Goal: Information Seeking & Learning: Check status

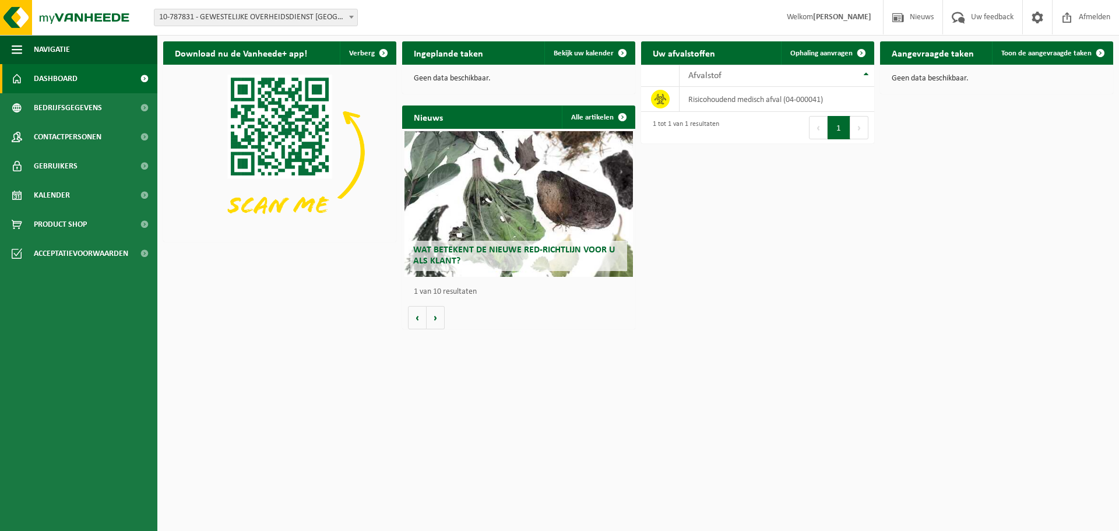
click at [549, 251] on span "Wat betekent de nieuwe RED-richtlijn voor u als klant?" at bounding box center [514, 255] width 202 height 20
drag, startPoint x: 59, startPoint y: 195, endPoint x: 659, endPoint y: 105, distance: 606.2
click at [59, 195] on span "Kalender" at bounding box center [52, 195] width 36 height 29
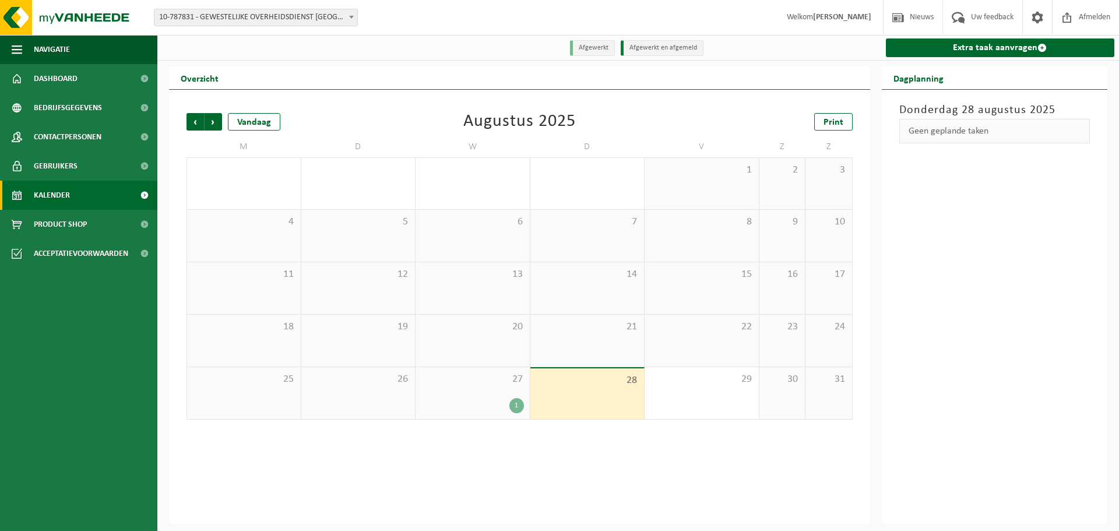
click at [489, 408] on div "1" at bounding box center [472, 405] width 103 height 15
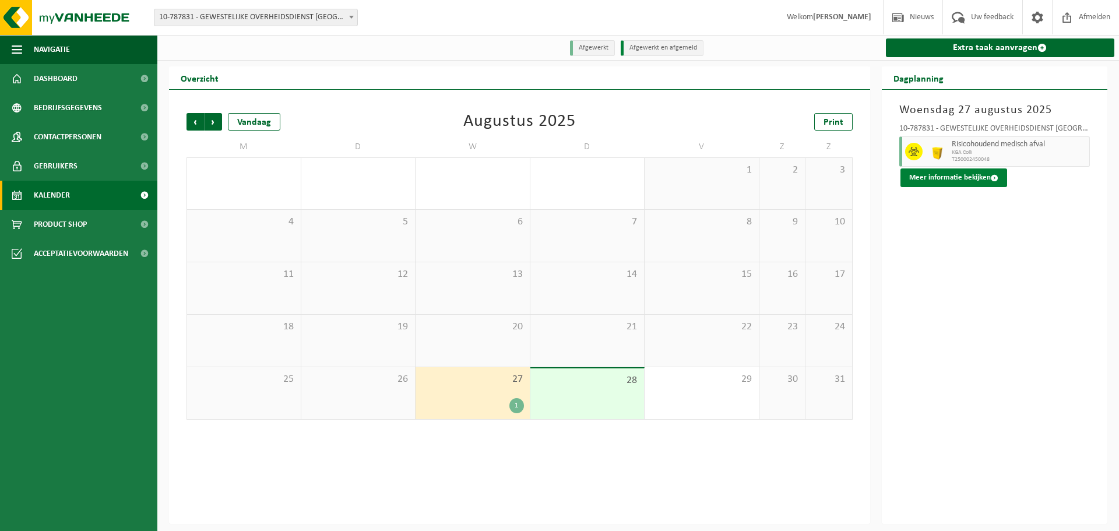
click at [952, 180] on button "Meer informatie bekijken" at bounding box center [953, 177] width 107 height 19
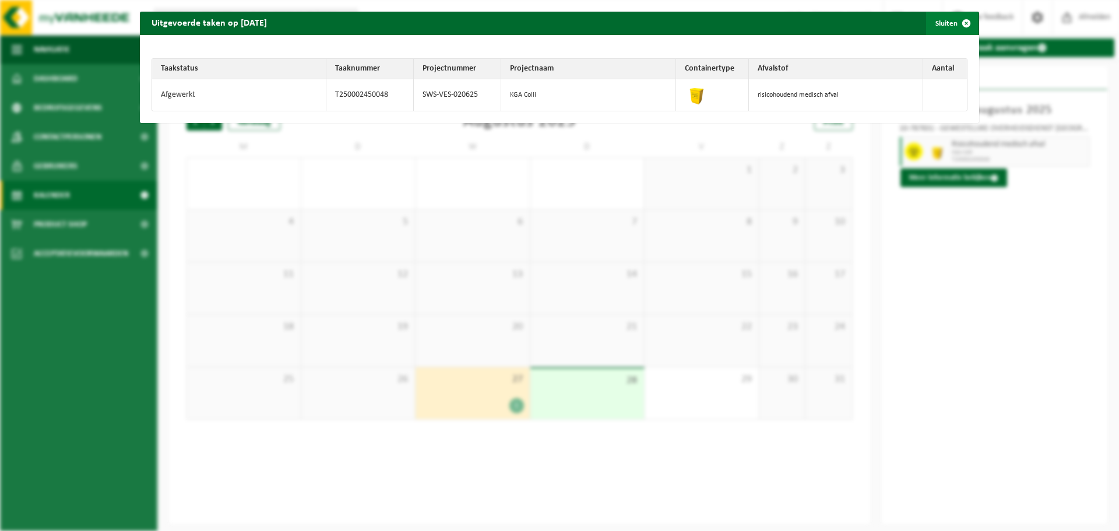
drag, startPoint x: 961, startPoint y: 23, endPoint x: 965, endPoint y: 29, distance: 7.0
click at [961, 23] on span "button" at bounding box center [965, 23] width 23 height 23
